Goal: Information Seeking & Learning: Learn about a topic

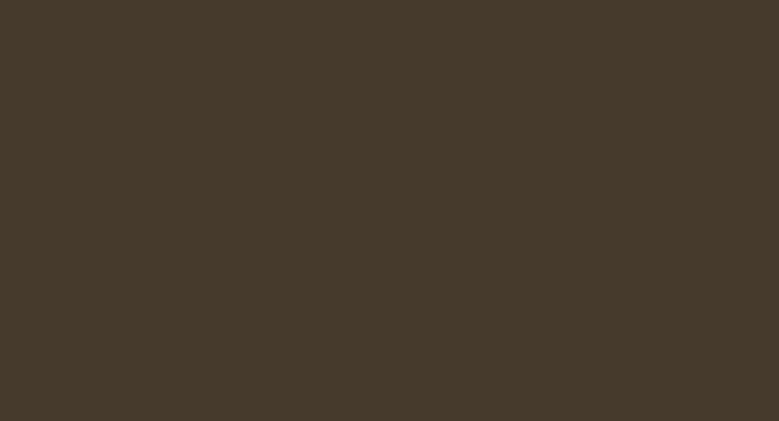
click at [289, 0] on html at bounding box center [389, 0] width 779 height 0
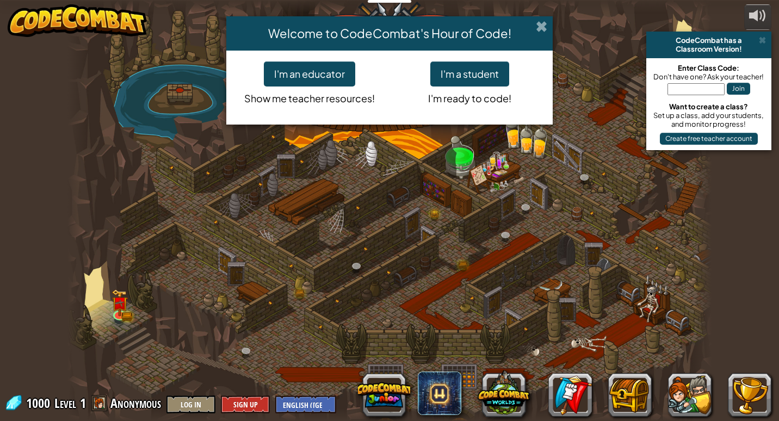
click at [545, 27] on span at bounding box center [541, 26] width 11 height 11
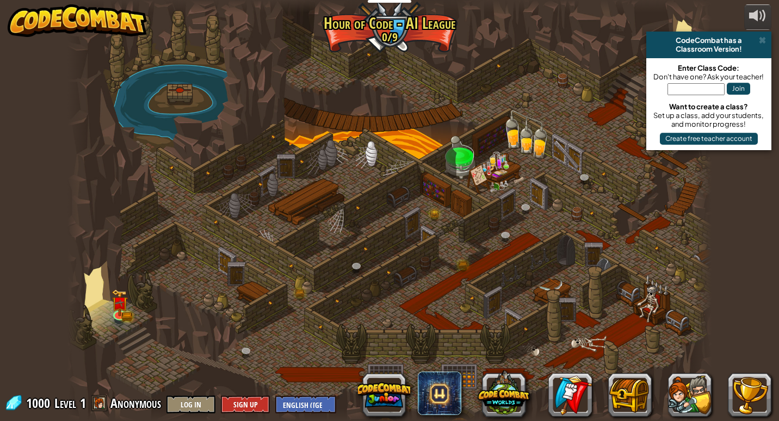
click at [343, 171] on div at bounding box center [389, 210] width 644 height 421
click at [357, 168] on div at bounding box center [389, 210] width 644 height 421
click at [129, 311] on link at bounding box center [120, 313] width 22 height 22
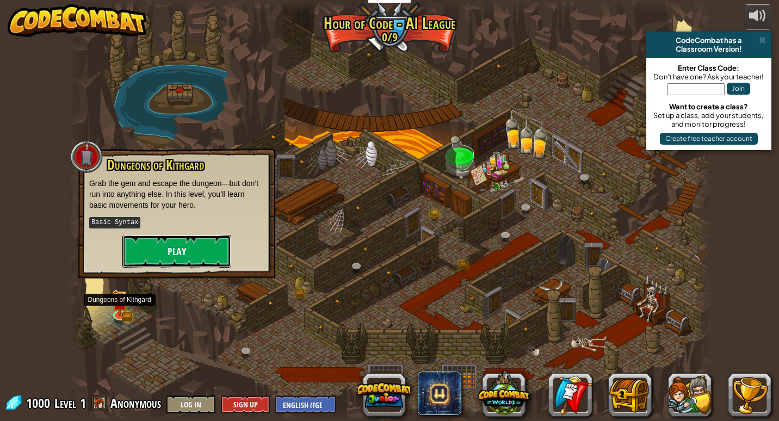
click at [168, 246] on button "Play" at bounding box center [176, 251] width 109 height 33
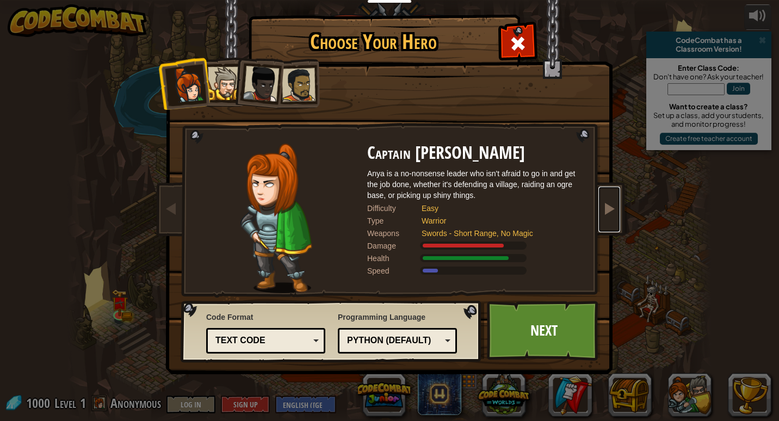
click at [603, 206] on span at bounding box center [609, 208] width 13 height 13
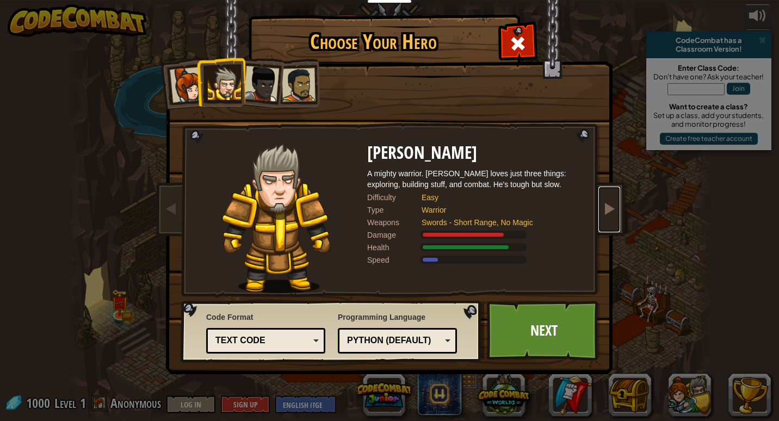
click at [602, 206] on link at bounding box center [609, 210] width 22 height 46
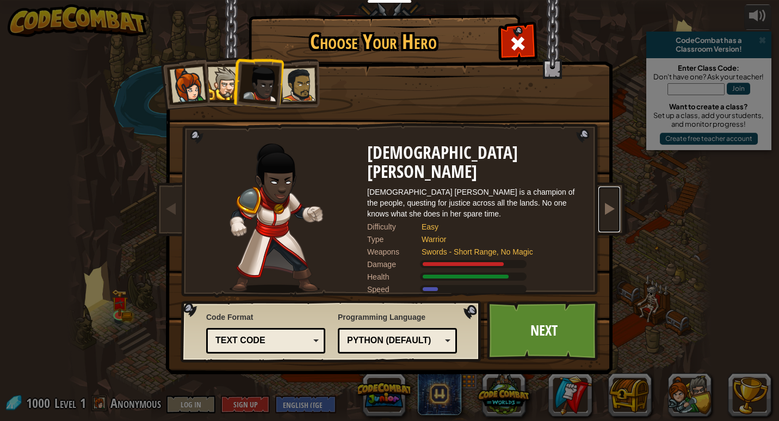
click at [606, 207] on span at bounding box center [609, 208] width 13 height 13
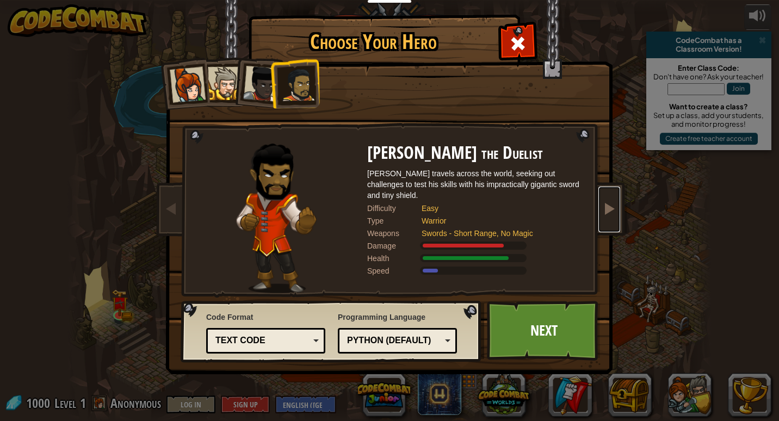
click at [606, 207] on span at bounding box center [609, 208] width 13 height 13
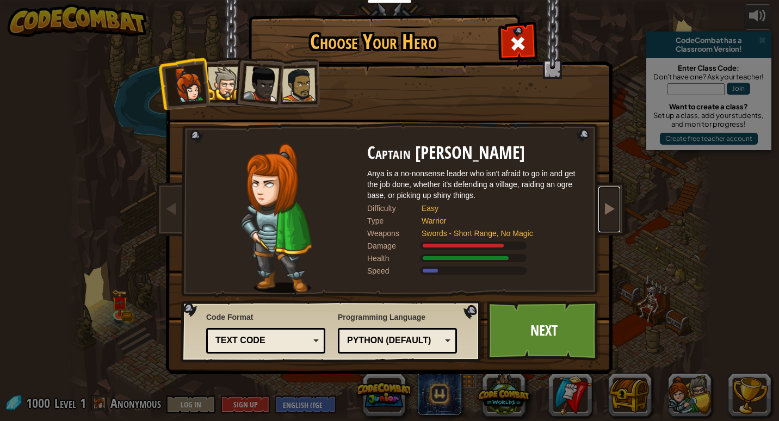
click at [606, 207] on span at bounding box center [609, 208] width 13 height 13
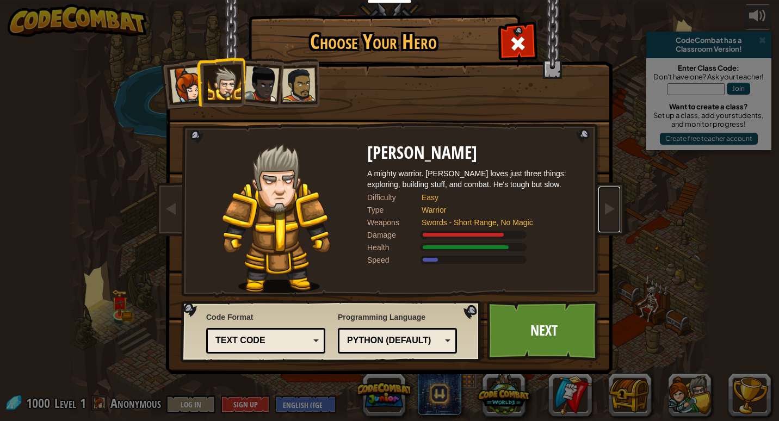
click at [312, 338] on div "Text code" at bounding box center [265, 340] width 105 height 17
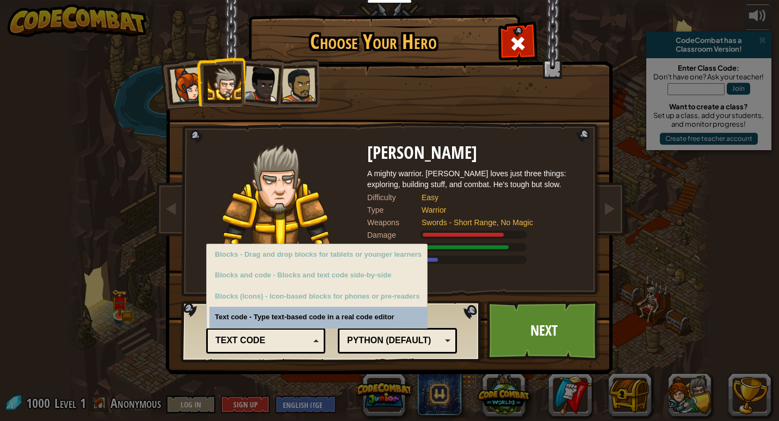
click at [395, 339] on div "Python (Default)" at bounding box center [394, 341] width 94 height 13
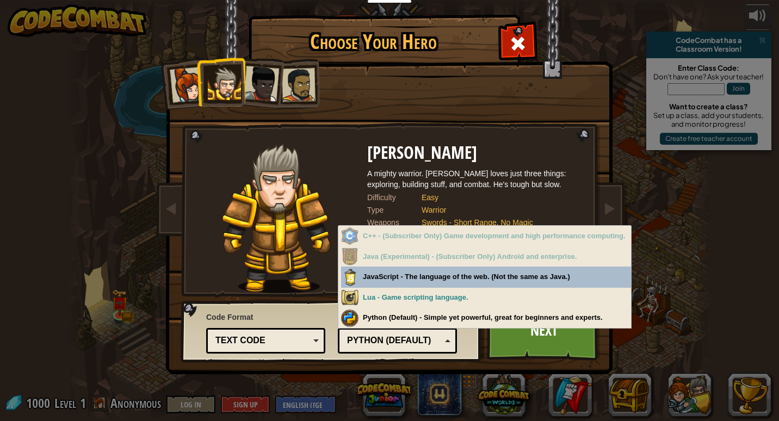
click at [395, 339] on div "Python (Default)" at bounding box center [394, 341] width 94 height 13
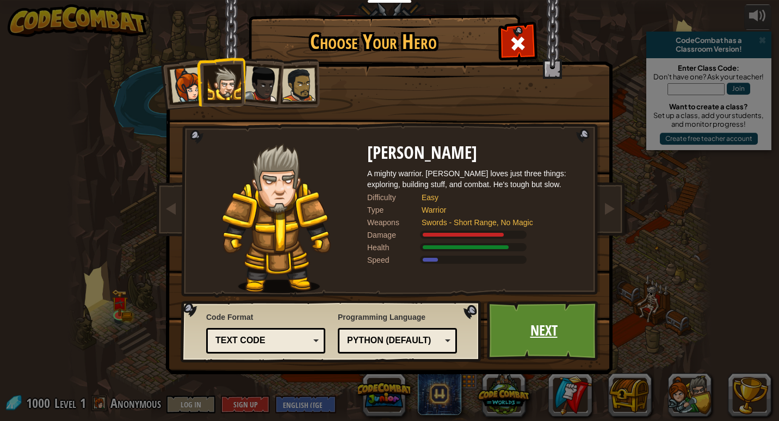
click at [548, 337] on link "Next" at bounding box center [544, 331] width 114 height 60
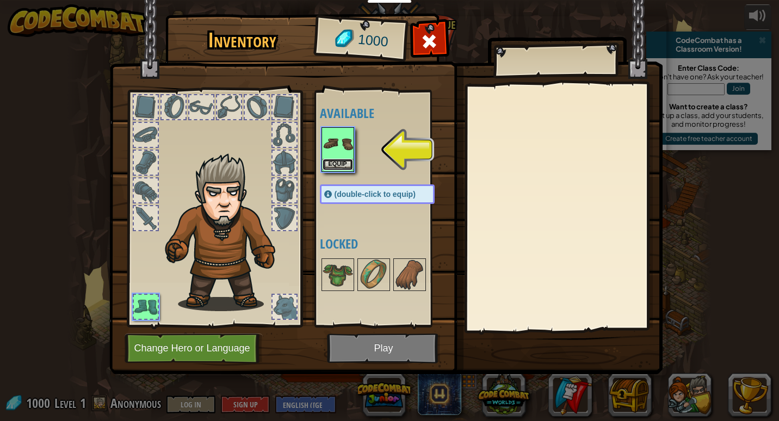
click at [345, 168] on button "Equip" at bounding box center [338, 164] width 30 height 11
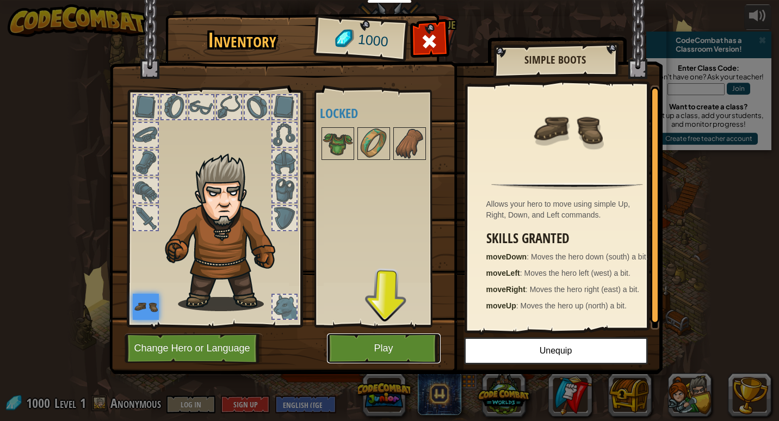
click at [388, 348] on button "Play" at bounding box center [384, 348] width 114 height 30
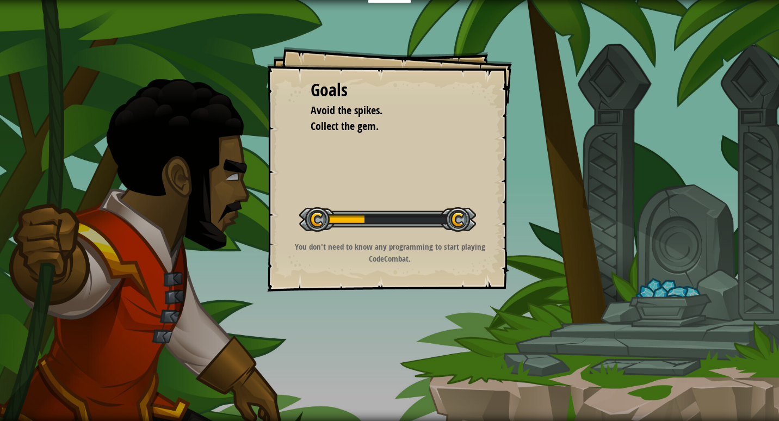
drag, startPoint x: 358, startPoint y: 212, endPoint x: 489, endPoint y: 237, distance: 132.8
click at [489, 237] on div "Goals Avoid the spikes. Collect the gem. Start Level Error loading from server.…" at bounding box center [389, 169] width 245 height 245
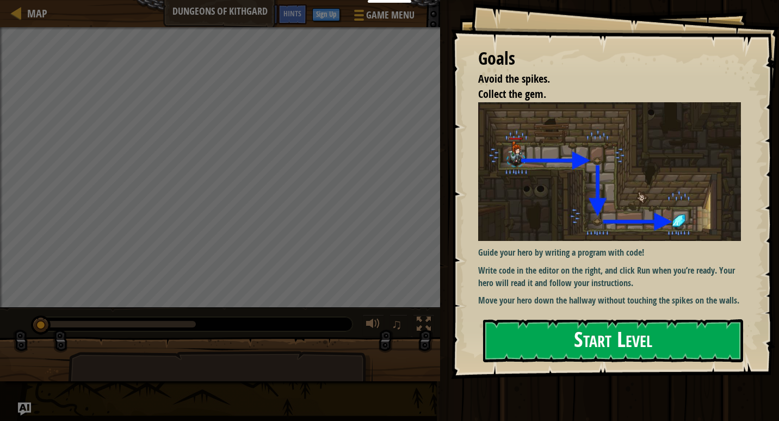
click at [622, 319] on button "Start Level" at bounding box center [613, 340] width 260 height 43
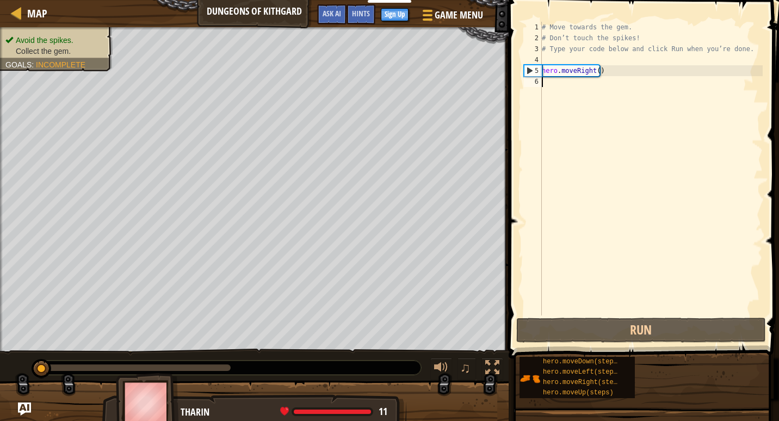
scroll to position [5, 0]
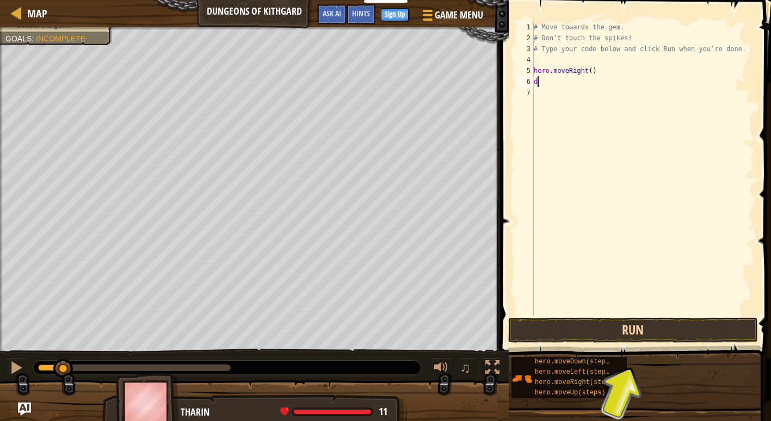
type textarea "d"
click at [552, 322] on button "Run" at bounding box center [633, 330] width 250 height 25
